Goal: Information Seeking & Learning: Learn about a topic

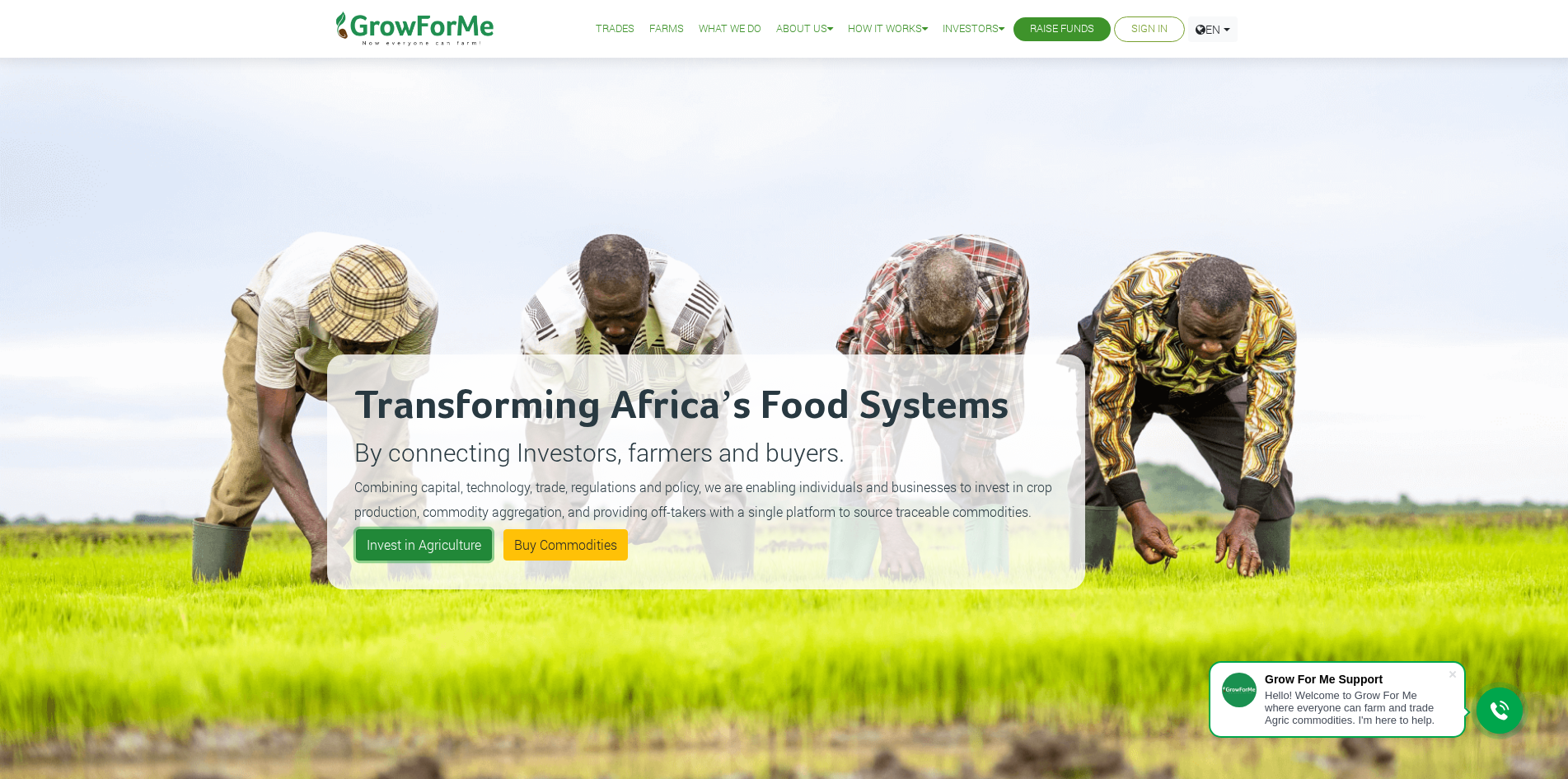
click at [414, 544] on link "Invest in Agriculture" at bounding box center [423, 545] width 136 height 32
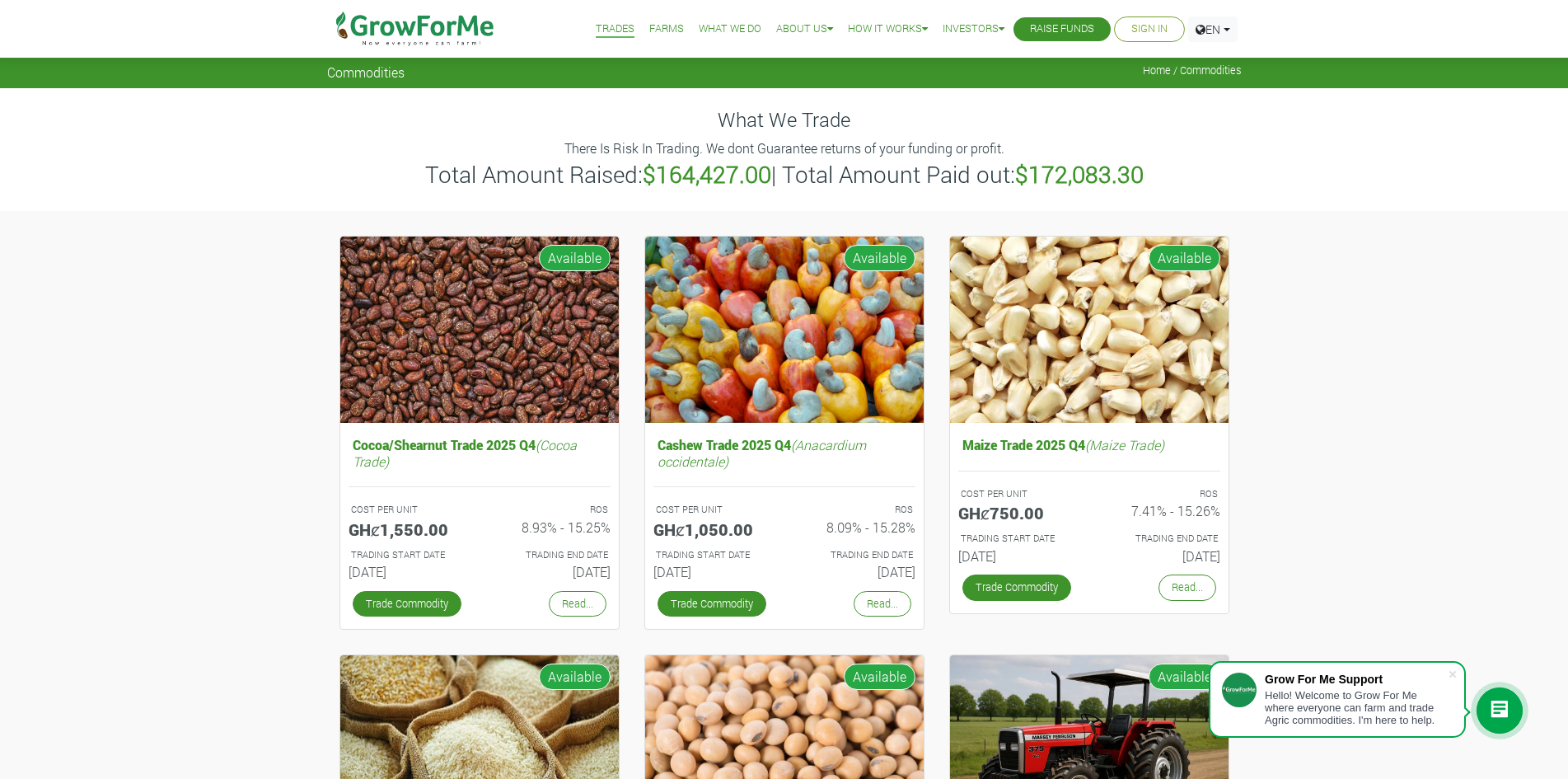
click at [1142, 27] on link "Sign In" at bounding box center [1150, 29] width 37 height 17
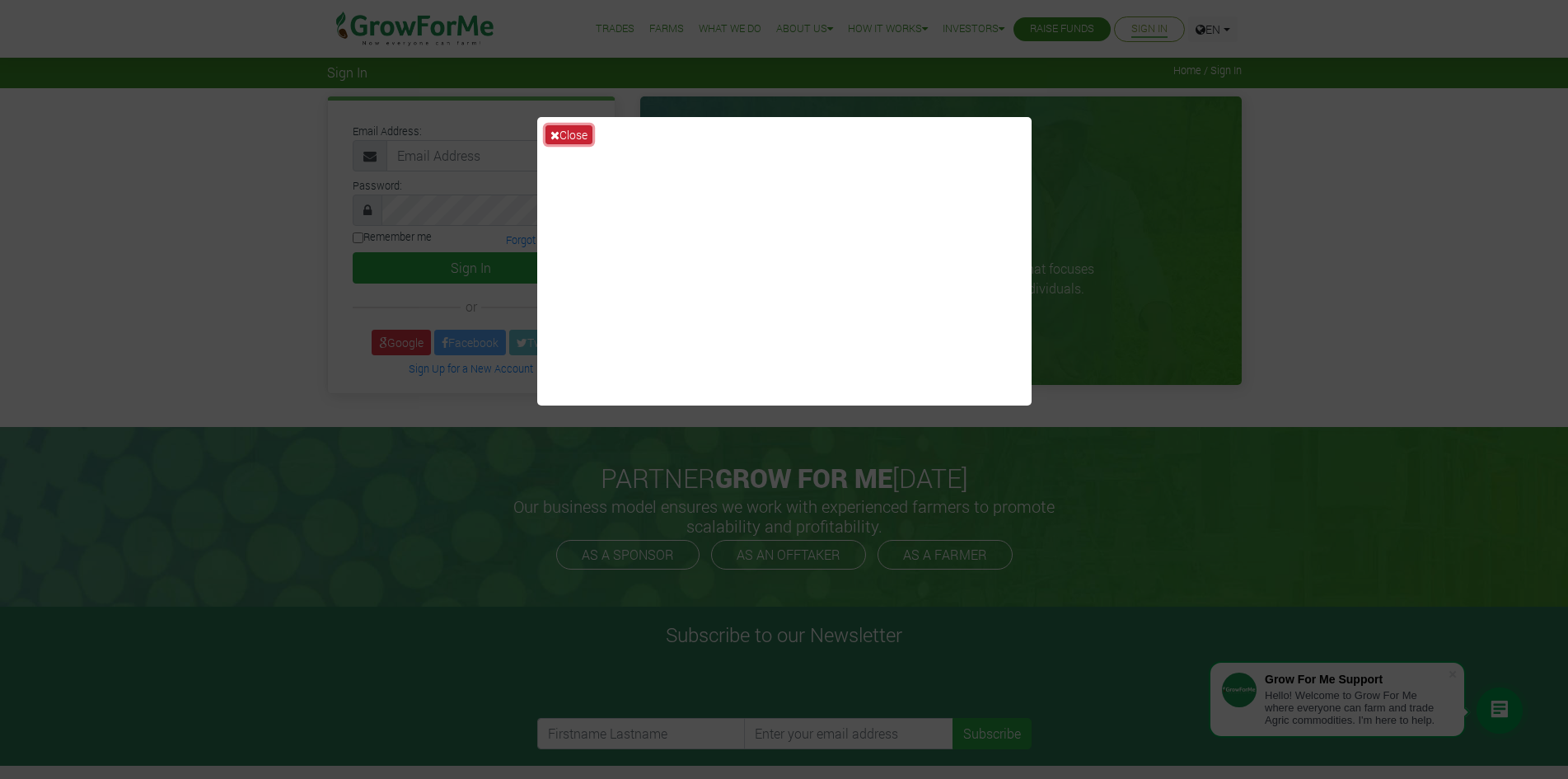
click at [558, 133] on icon at bounding box center [555, 136] width 9 height 12
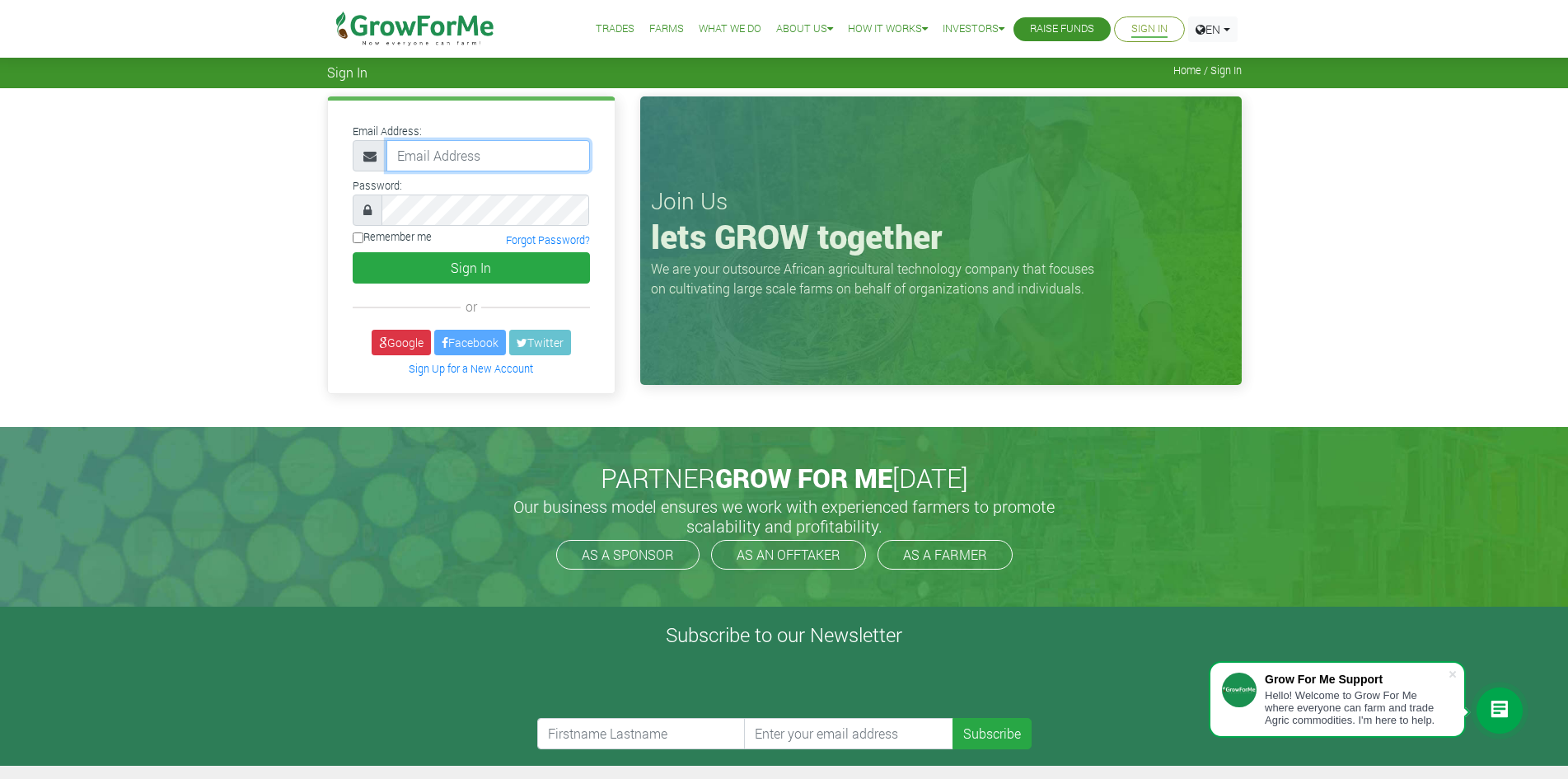
click at [474, 154] on input "email" at bounding box center [488, 156] width 204 height 32
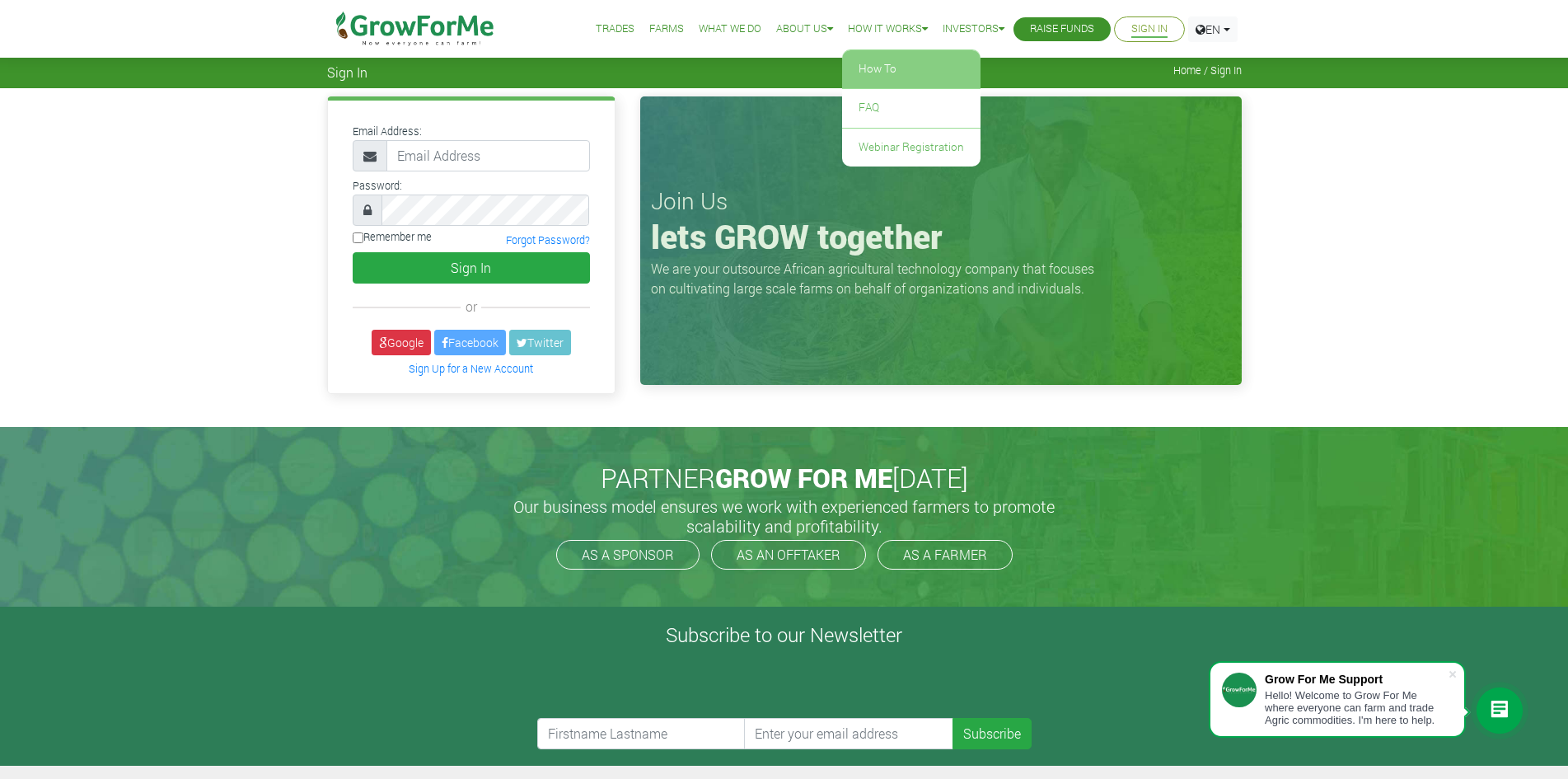
click at [860, 66] on link "How To" at bounding box center [911, 69] width 138 height 38
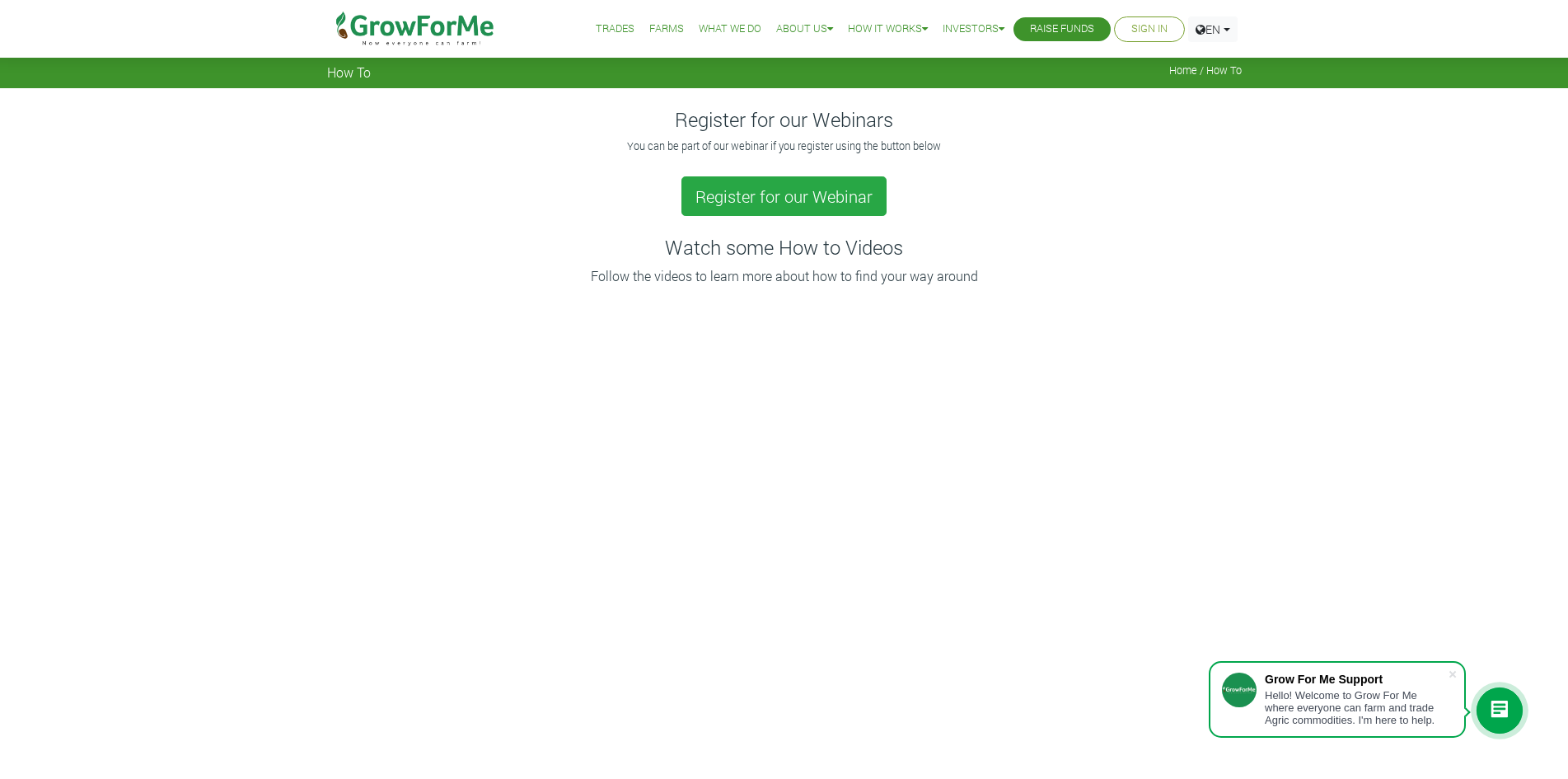
click at [596, 24] on link "Trades" at bounding box center [615, 29] width 39 height 17
